Goal: Task Accomplishment & Management: Manage account settings

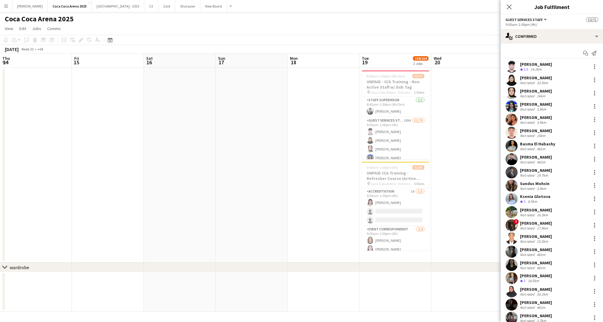
scroll to position [0, 161]
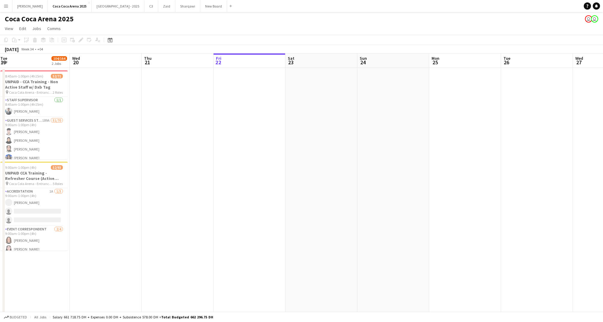
scroll to position [0, 121]
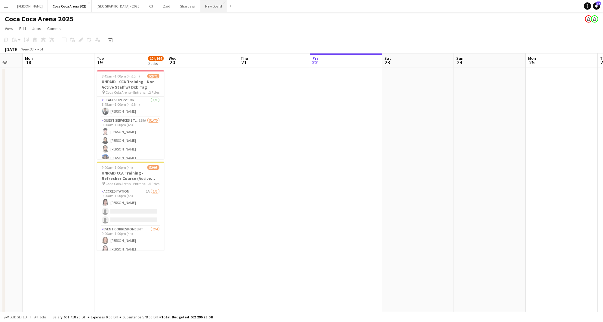
click at [200, 8] on button "New Board Close" at bounding box center [213, 6] width 27 height 12
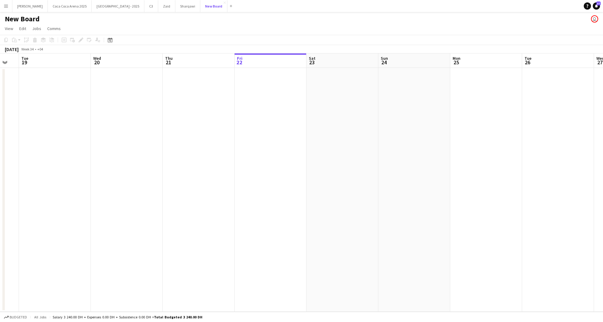
scroll to position [0, 178]
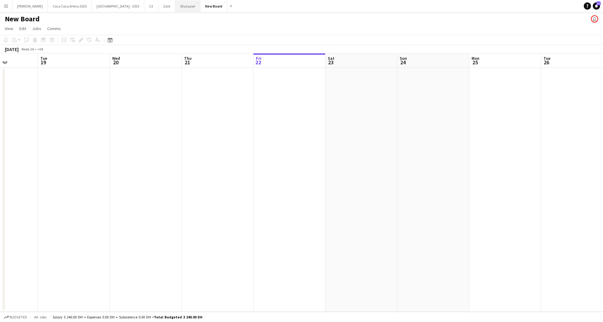
click at [175, 6] on button "Sharqawi Close" at bounding box center [187, 6] width 25 height 12
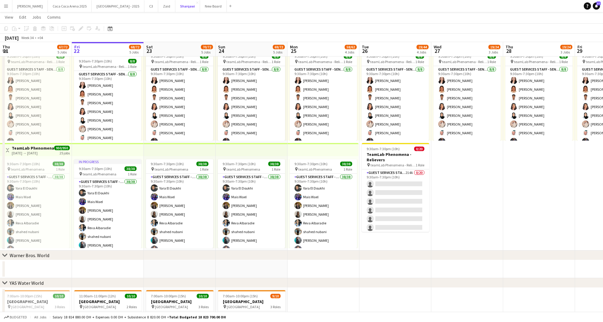
scroll to position [5, 0]
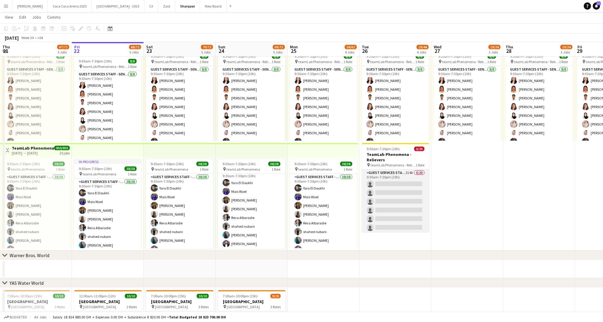
click at [398, 193] on app-card-role "Guest Services Staff - Senior 214A 0/20 9:30am-7:30pm (10h) single-neutral-acti…" at bounding box center [395, 263] width 67 height 186
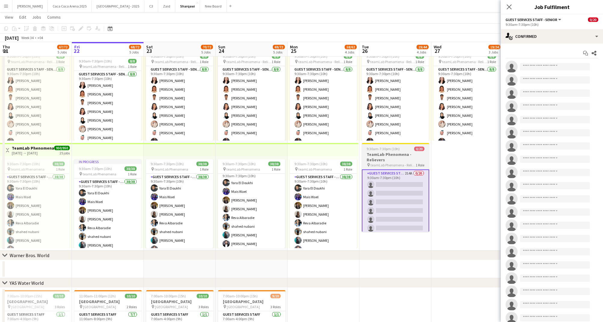
click at [393, 159] on h3 "TeamLab Phenomena - Relievers" at bounding box center [395, 157] width 67 height 11
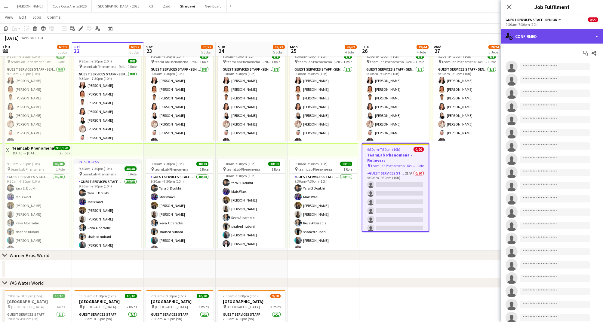
click at [542, 36] on div "single-neutral-actions-check-2 Confirmed" at bounding box center [551, 36] width 102 height 14
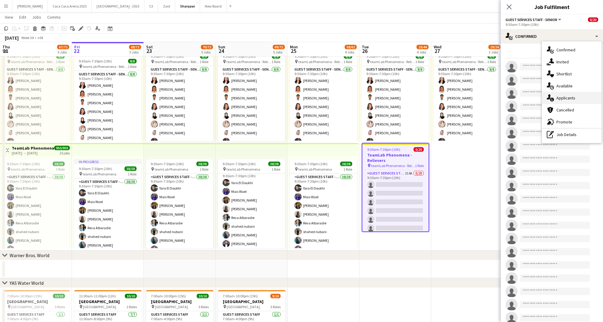
click at [569, 98] on div "single-neutral-actions-information Applicants" at bounding box center [572, 98] width 60 height 12
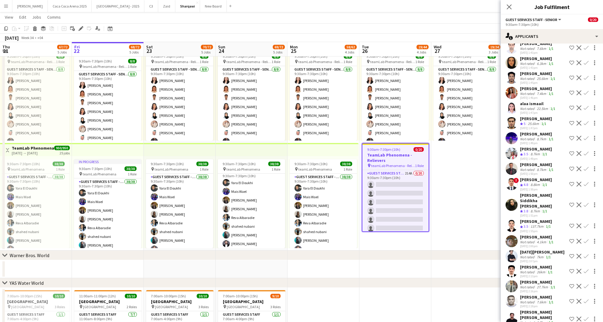
scroll to position [3027, 0]
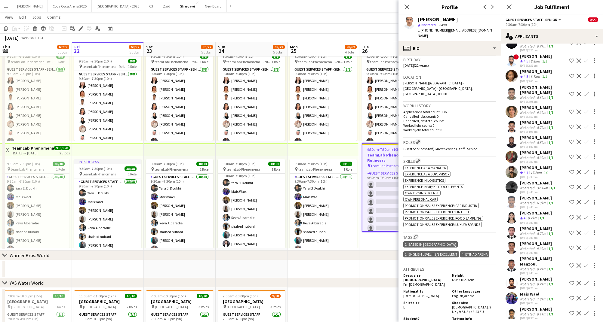
scroll to position [0, 0]
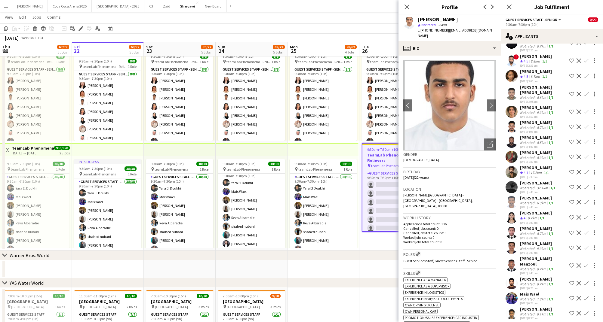
drag, startPoint x: 457, startPoint y: 18, endPoint x: 417, endPoint y: 19, distance: 40.9
click at [417, 19] on div "[PERSON_NAME] star Not rated 25km t. [PHONE_NUMBER] | [EMAIL_ADDRESS][DOMAIN_NA…" at bounding box center [449, 27] width 102 height 27
copy div "[PERSON_NAME]"
drag, startPoint x: 445, startPoint y: 30, endPoint x: 420, endPoint y: 32, distance: 25.7
click at [420, 32] on div "t. [PHONE_NUMBER] | [EMAIL_ADDRESS][DOMAIN_NAME]" at bounding box center [456, 33] width 78 height 11
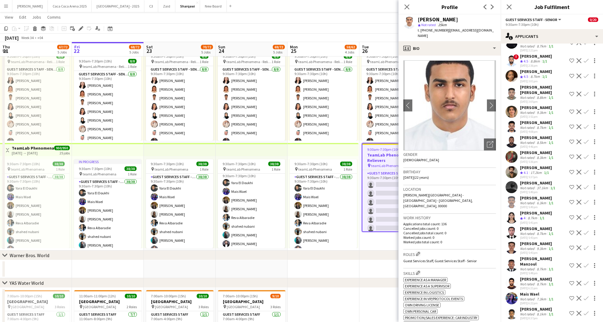
copy div "[PHONE_NUMBER] |"
click at [427, 44] on div "profile Bio" at bounding box center [449, 48] width 102 height 14
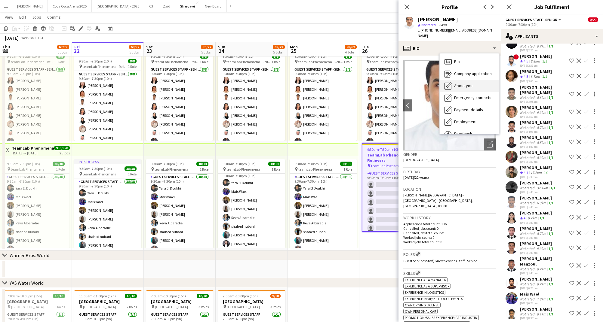
click at [460, 80] on div "About you About you" at bounding box center [469, 86] width 60 height 12
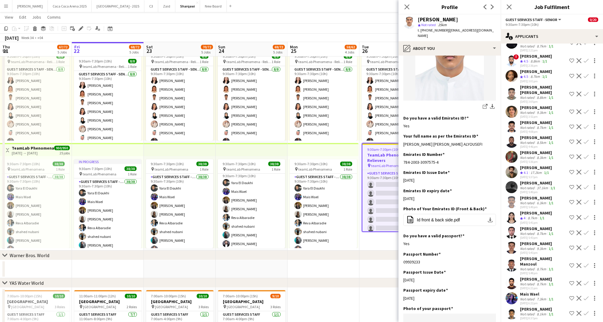
scroll to position [159, 0]
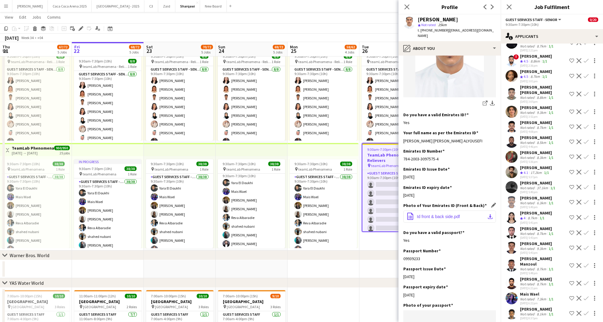
click at [444, 214] on span "Id front & back side.pdf" at bounding box center [438, 216] width 43 height 5
drag, startPoint x: 461, startPoint y: 18, endPoint x: 418, endPoint y: 21, distance: 43.1
click at [418, 21] on div "[PERSON_NAME]" at bounding box center [456, 19] width 78 height 5
copy div "[PERSON_NAME]"
click at [405, 7] on icon "Close pop-in" at bounding box center [407, 7] width 6 height 6
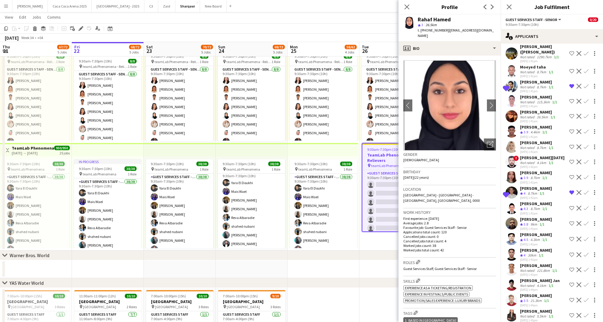
scroll to position [0, 0]
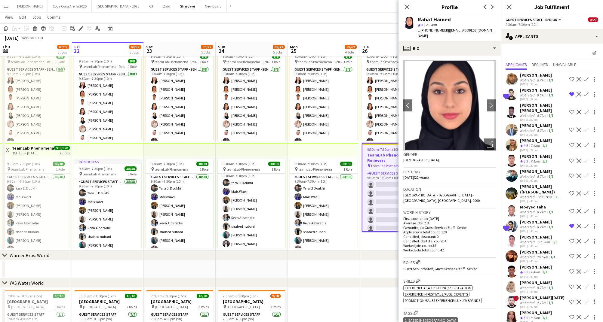
click at [530, 81] on div "Not rated" at bounding box center [528, 80] width 16 height 5
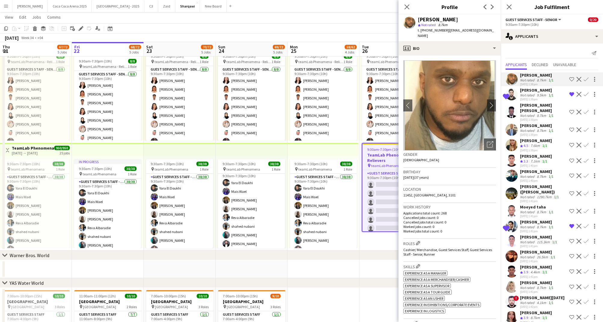
click at [528, 90] on div "[PERSON_NAME]" at bounding box center [537, 89] width 35 height 5
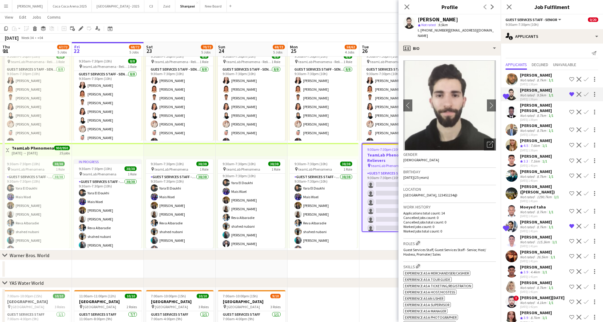
click at [527, 113] on div "Not rated" at bounding box center [528, 115] width 16 height 5
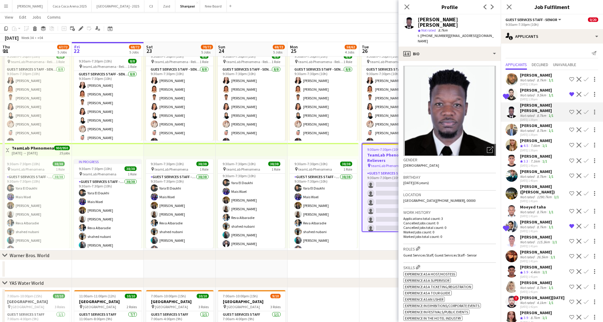
click at [525, 128] on div "Not rated" at bounding box center [528, 130] width 16 height 5
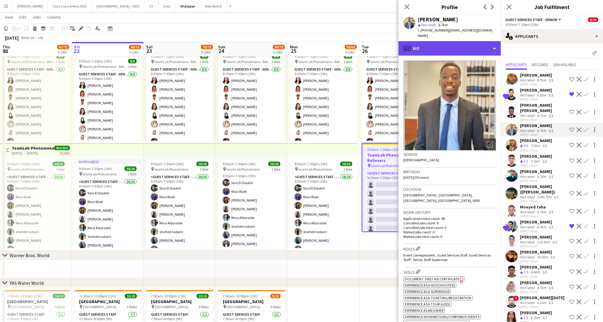
click at [424, 41] on div "profile Bio" at bounding box center [449, 48] width 102 height 14
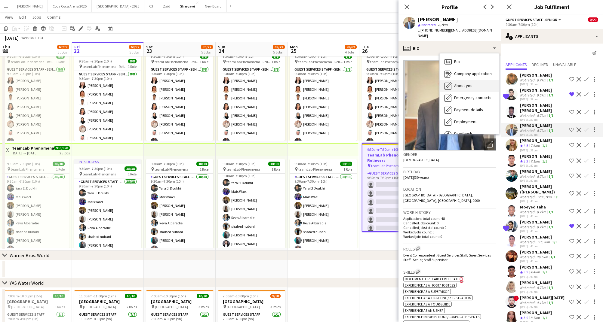
click at [454, 83] on span "About you" at bounding box center [463, 85] width 18 height 5
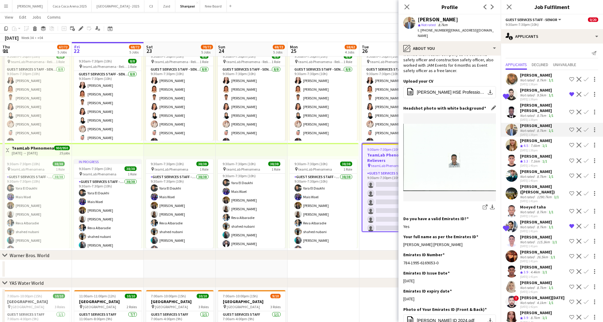
scroll to position [127, 0]
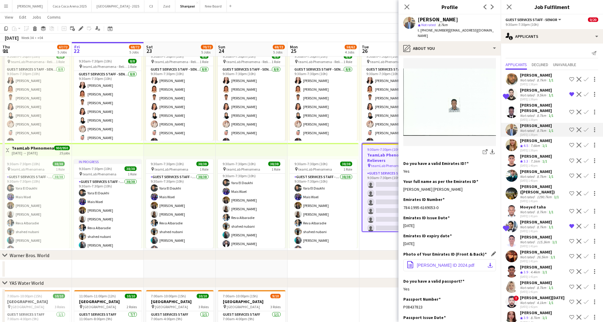
click at [450, 263] on span "[PERSON_NAME] ID 2024.pdf" at bounding box center [445, 265] width 57 height 5
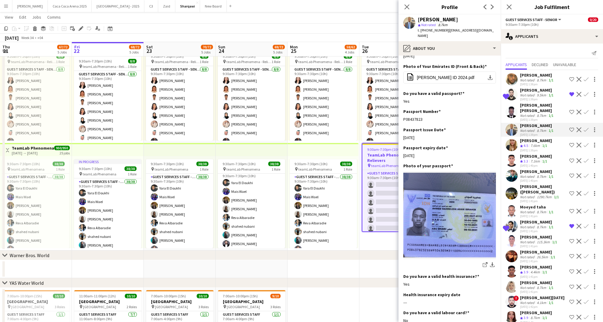
scroll to position [260, 0]
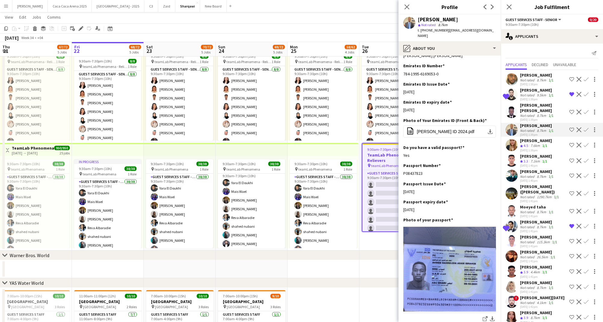
click at [545, 143] on app-skills-label "1/1" at bounding box center [544, 145] width 5 height 5
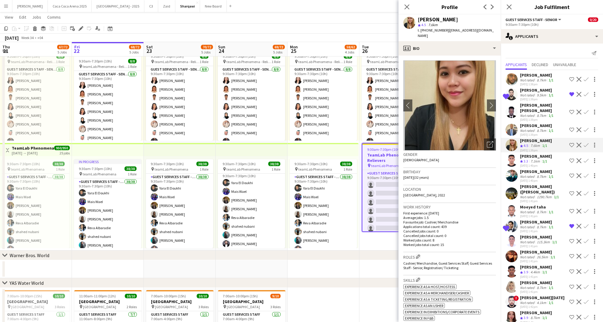
click at [538, 164] on div "[DATE] 1:40pm" at bounding box center [536, 166] width 32 height 4
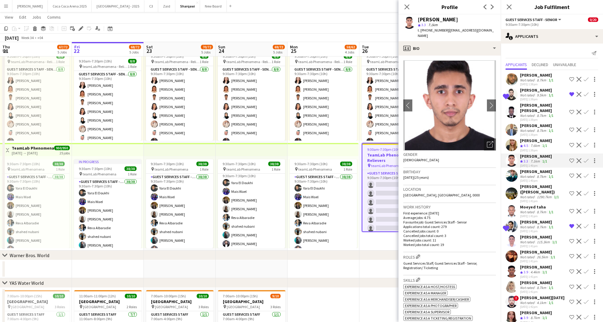
click at [537, 169] on div "[PERSON_NAME]" at bounding box center [537, 171] width 35 height 5
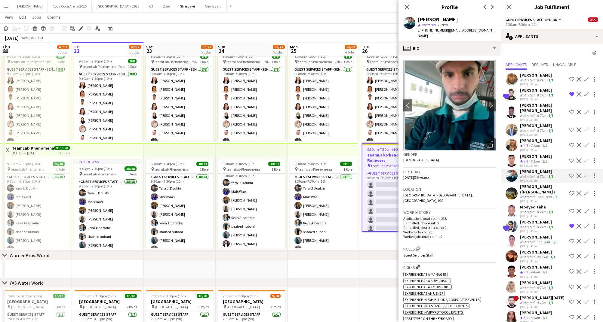
click at [538, 184] on div "[PERSON_NAME] ([PERSON_NAME])" at bounding box center [543, 189] width 47 height 11
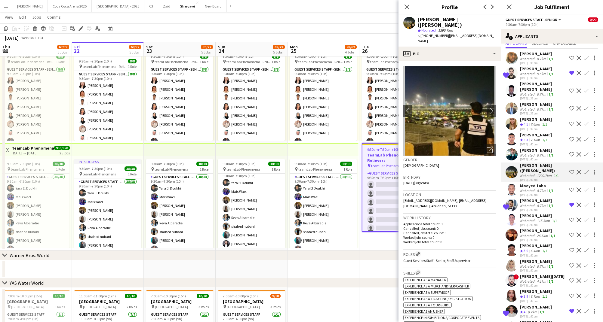
scroll to position [22, 0]
click at [530, 218] on div "Not rated" at bounding box center [528, 220] width 16 height 5
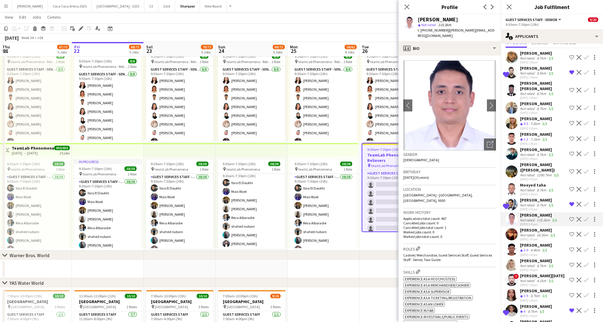
click at [530, 233] on div "Not rated" at bounding box center [528, 235] width 16 height 5
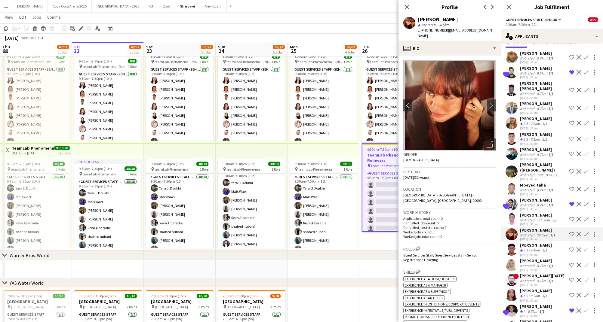
click at [530, 243] on div "[PERSON_NAME]" at bounding box center [536, 245] width 32 height 5
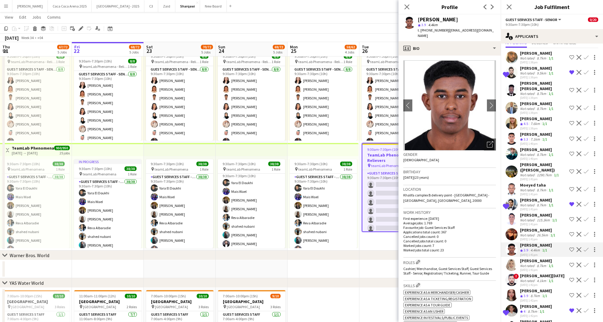
click at [529, 258] on div "[PERSON_NAME]" at bounding box center [537, 260] width 35 height 5
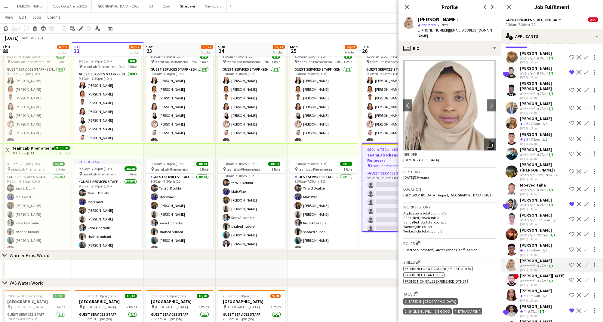
click at [529, 273] on div "[PERSON_NAME][DATE]" at bounding box center [542, 275] width 44 height 5
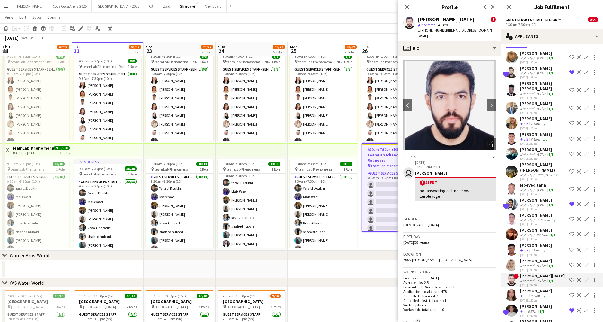
click at [529, 288] on div "[PERSON_NAME]" at bounding box center [536, 290] width 32 height 5
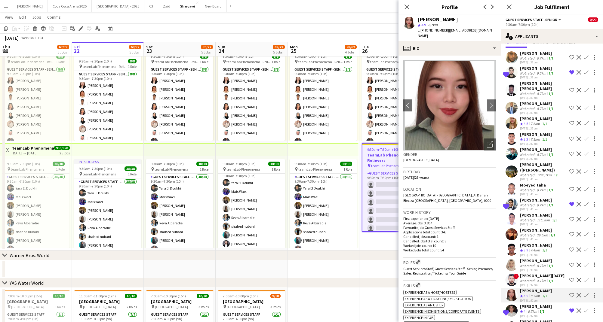
scroll to position [56, 0]
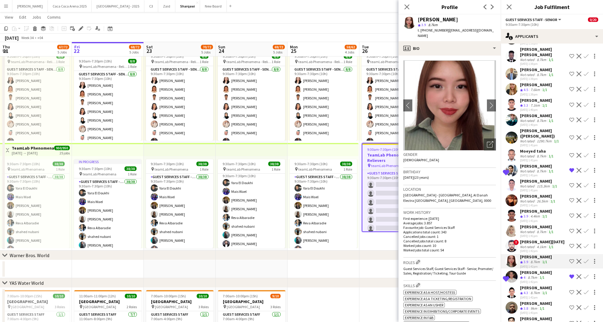
click at [529, 291] on div "Crew rating 4.3" at bounding box center [524, 293] width 9 height 5
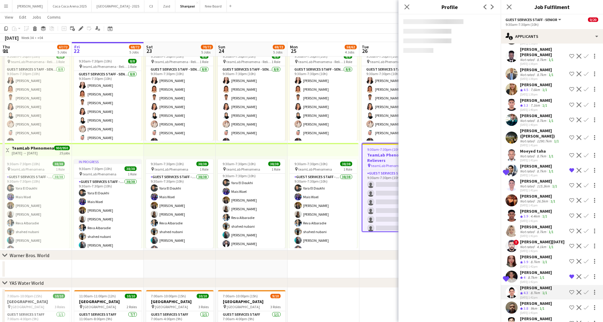
scroll to position [87, 0]
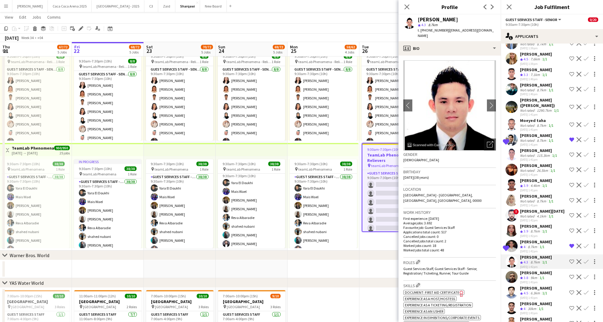
drag, startPoint x: 527, startPoint y: 272, endPoint x: 526, endPoint y: 287, distance: 15.1
click at [527, 276] on span "3.8" at bounding box center [525, 278] width 5 height 5
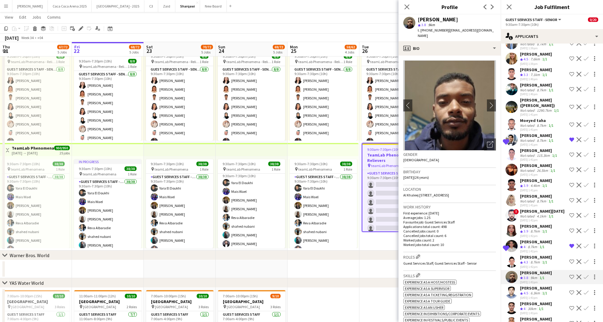
click at [525, 305] on div "[PERSON_NAME]" at bounding box center [536, 303] width 32 height 5
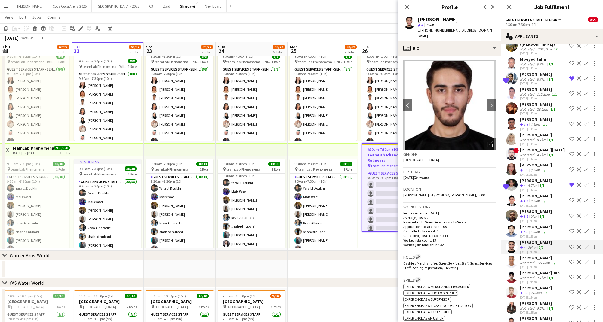
scroll to position [149, 0]
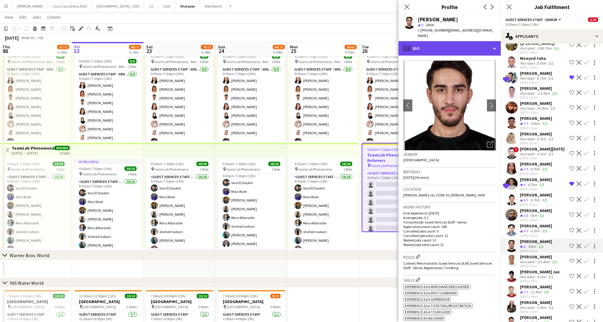
click at [422, 41] on div "profile Bio" at bounding box center [449, 48] width 102 height 14
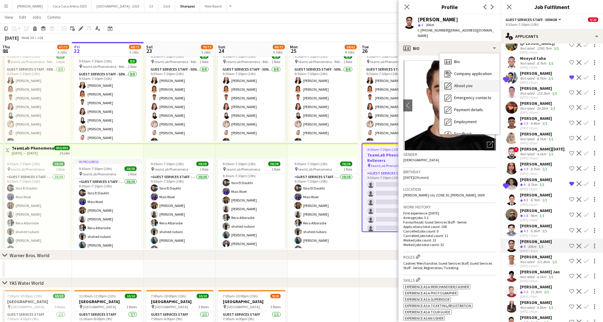
click at [460, 83] on span "About you" at bounding box center [463, 85] width 18 height 5
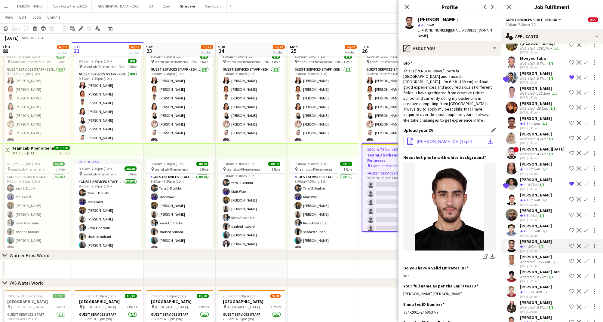
click at [441, 139] on span "[PERSON_NAME] CV (1).pdf" at bounding box center [444, 141] width 55 height 5
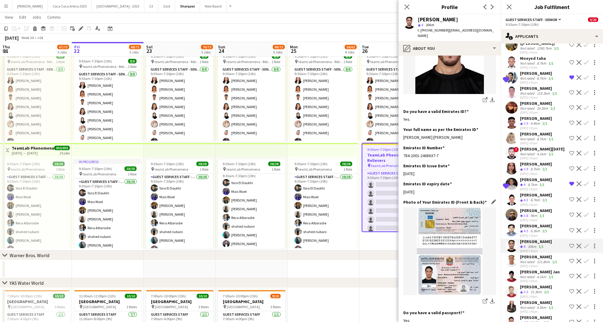
scroll to position [203, 0]
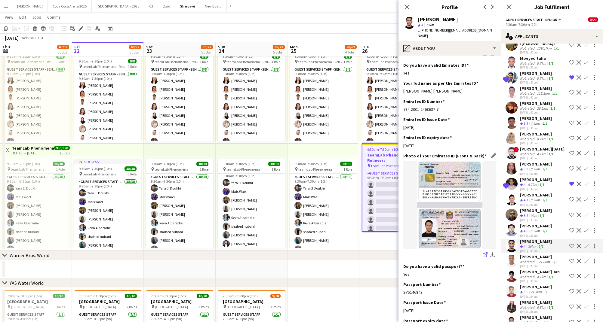
click at [485, 252] on icon "share-external-link-1" at bounding box center [484, 254] width 5 height 5
drag, startPoint x: 467, startPoint y: 18, endPoint x: 417, endPoint y: 20, distance: 49.9
click at [417, 20] on div "[PERSON_NAME]" at bounding box center [456, 19] width 78 height 5
copy div "[PERSON_NAME]"
drag, startPoint x: 444, startPoint y: 32, endPoint x: 421, endPoint y: 29, distance: 23.3
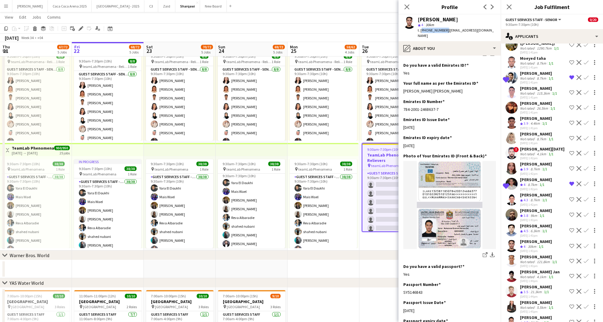
click at [421, 29] on div "t. [PHONE_NUMBER] | [EMAIL_ADDRESS][DOMAIN_NAME]" at bounding box center [456, 33] width 78 height 11
copy span "[PHONE_NUMBER]"
